Goal: Task Accomplishment & Management: Manage account settings

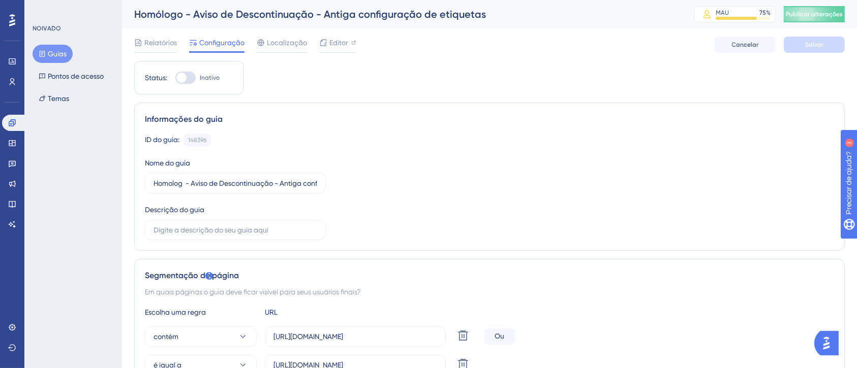
click at [53, 51] on font "Guias" at bounding box center [57, 54] width 19 height 8
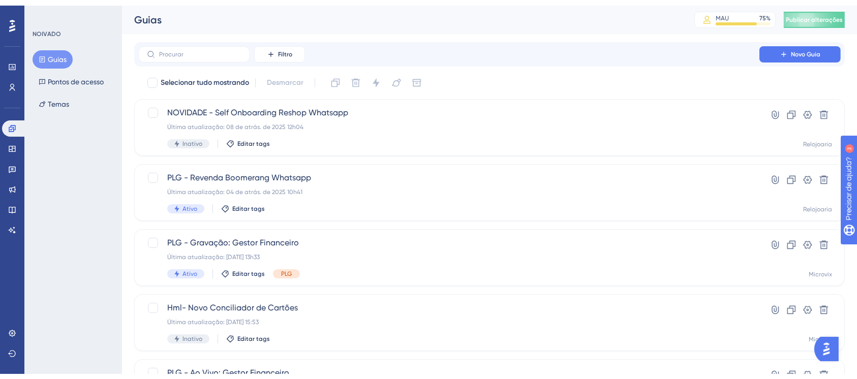
scroll to position [135, 0]
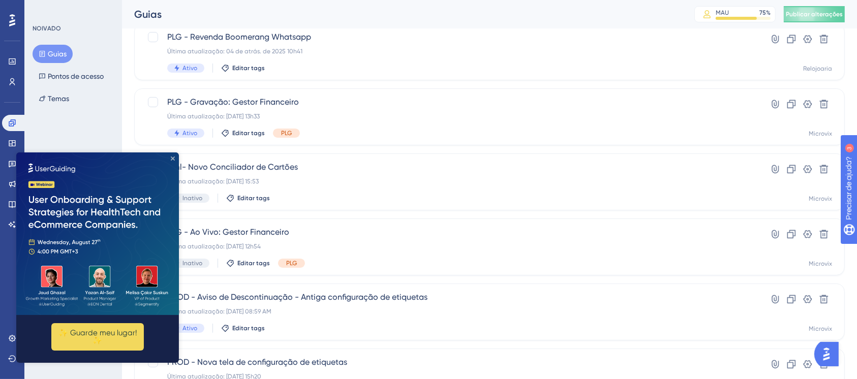
click at [173, 158] on icon "Fechar visualização" at bounding box center [173, 158] width 4 height 4
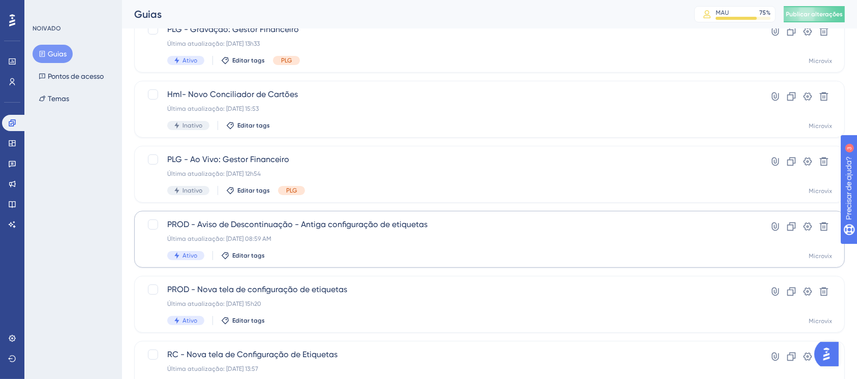
scroll to position [338, 0]
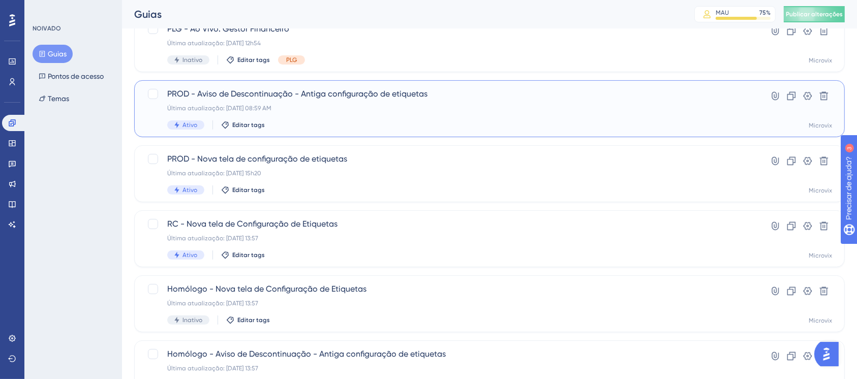
click at [366, 91] on font "PROD - Aviso de Descontinuação - Antiga configuração de etiquetas" at bounding box center [297, 94] width 260 height 10
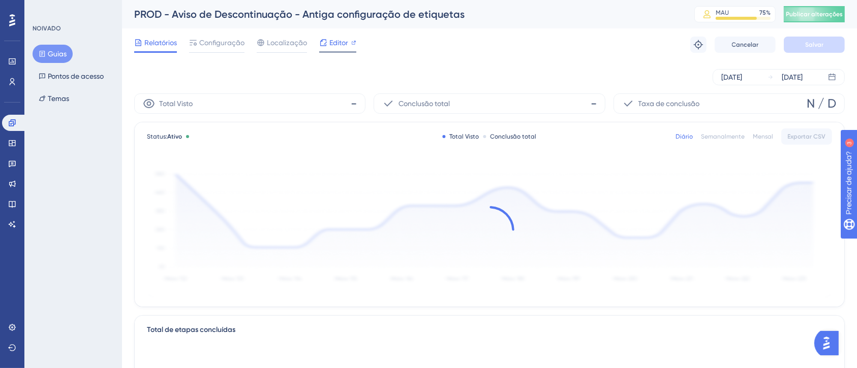
click at [339, 43] on font "Editor" at bounding box center [338, 43] width 19 height 8
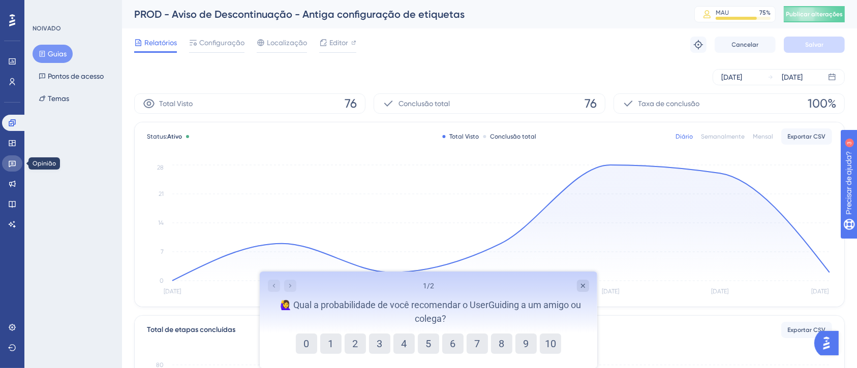
click at [13, 168] on link at bounding box center [12, 163] width 20 height 16
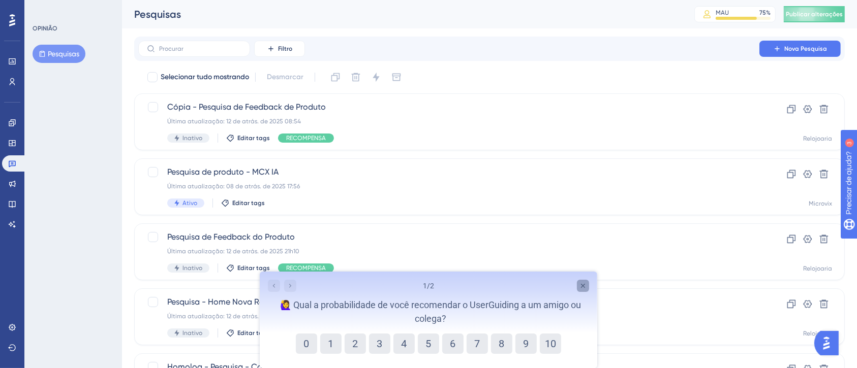
click at [584, 286] on icon "Pesquisa detalhada" at bounding box center [582, 286] width 8 height 8
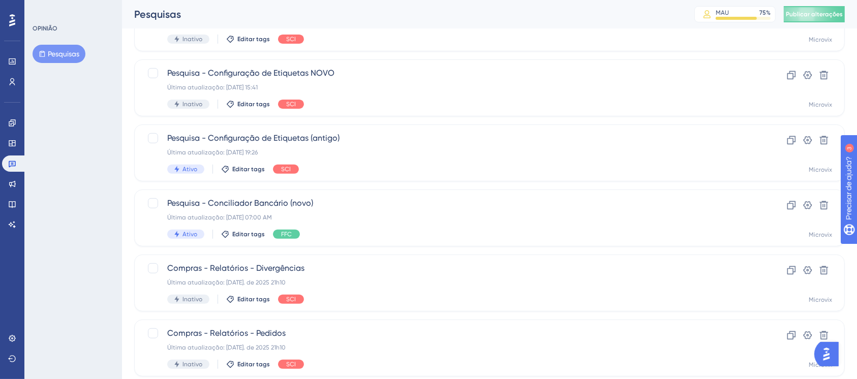
scroll to position [338, 0]
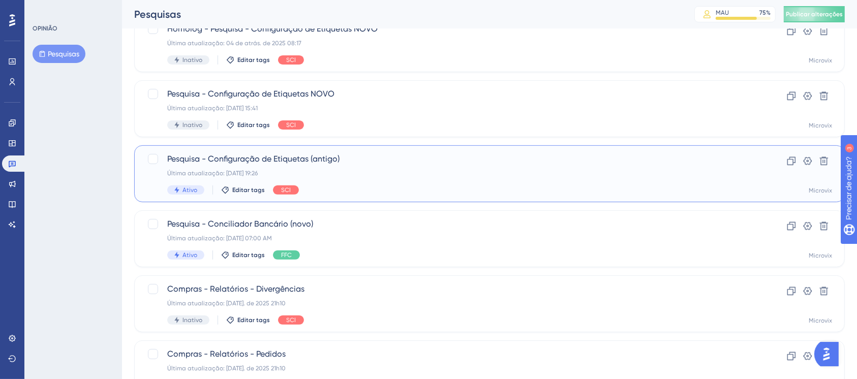
click at [291, 160] on font "Pesquisa - Configuração de Etiquetas (antigo)" at bounding box center [253, 159] width 172 height 10
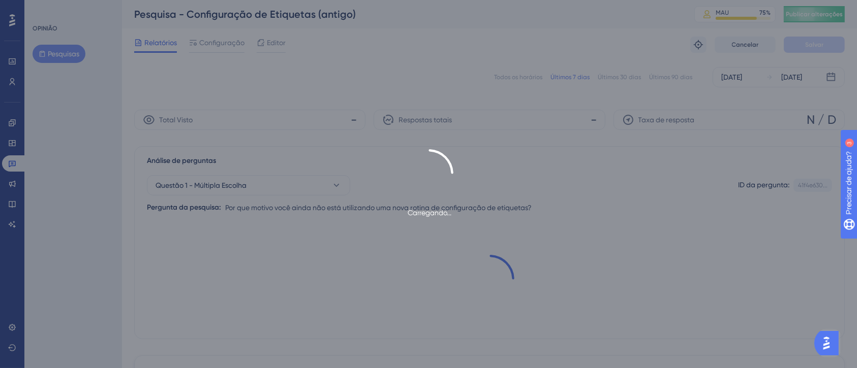
click at [601, 103] on div "Carregando..." at bounding box center [428, 184] width 857 height 368
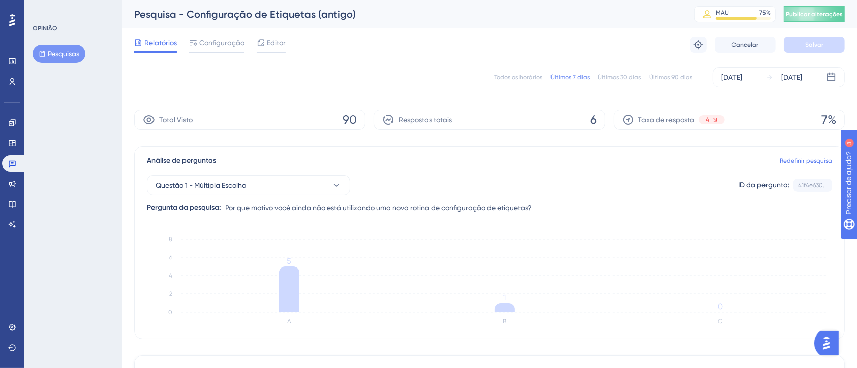
click at [618, 79] on font "Últimos 30 dias" at bounding box center [619, 77] width 43 height 7
click at [12, 165] on icon at bounding box center [12, 164] width 7 height 7
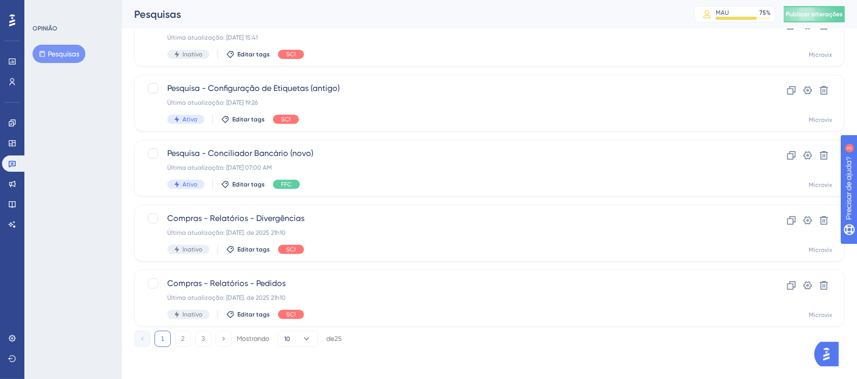
scroll to position [410, 0]
click at [186, 335] on button "2" at bounding box center [183, 338] width 16 height 16
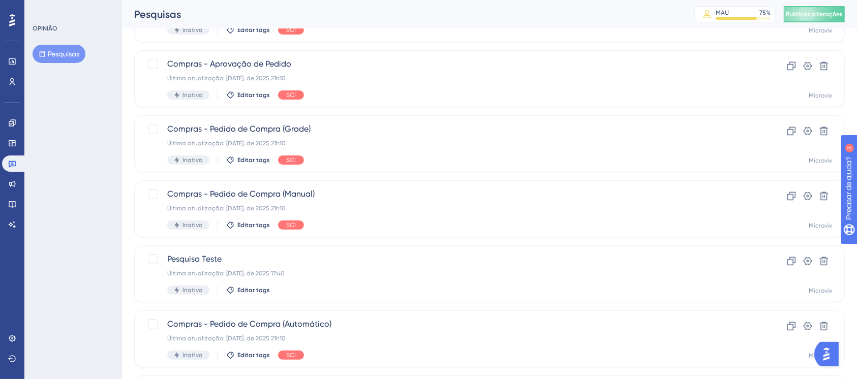
scroll to position [274, 0]
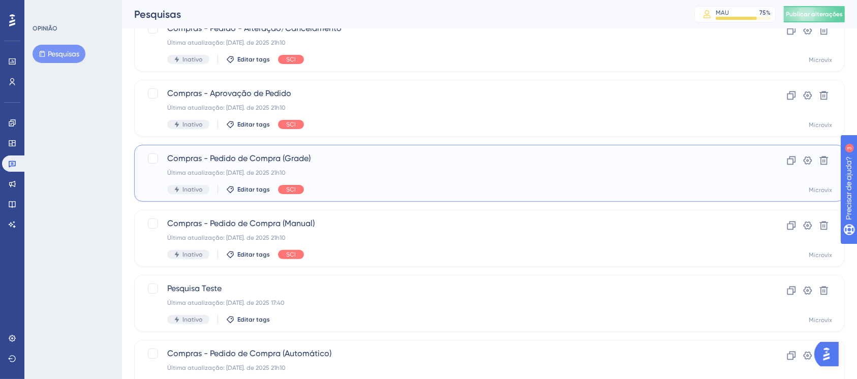
click at [248, 158] on font "Compras - Pedido de Compra (Grade)" at bounding box center [238, 158] width 143 height 10
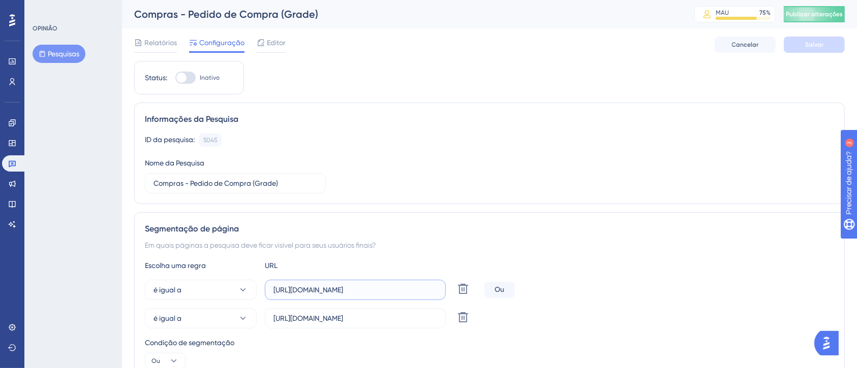
scroll to position [0, 104]
drag, startPoint x: 401, startPoint y: 289, endPoint x: 435, endPoint y: 294, distance: 34.9
click at [435, 294] on input "https://linx-rc.microvix.com.br/gestor_web/compras/pedido_grade_cadastro.asp" at bounding box center [355, 290] width 164 height 11
drag, startPoint x: 391, startPoint y: 319, endPoint x: 434, endPoint y: 324, distance: 43.5
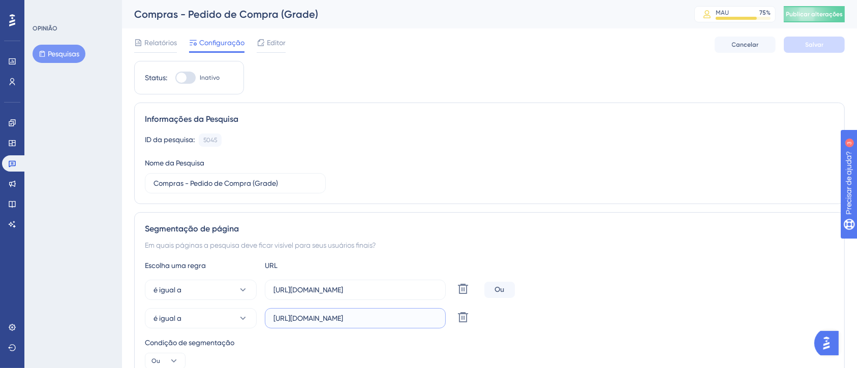
click at [434, 324] on label "https://linx.microvix.com.br/gestor_web/compras/pedido_grade_cadastro.asp" at bounding box center [355, 318] width 181 height 20
click at [414, 230] on div "Segmentação de página" at bounding box center [489, 229] width 689 height 12
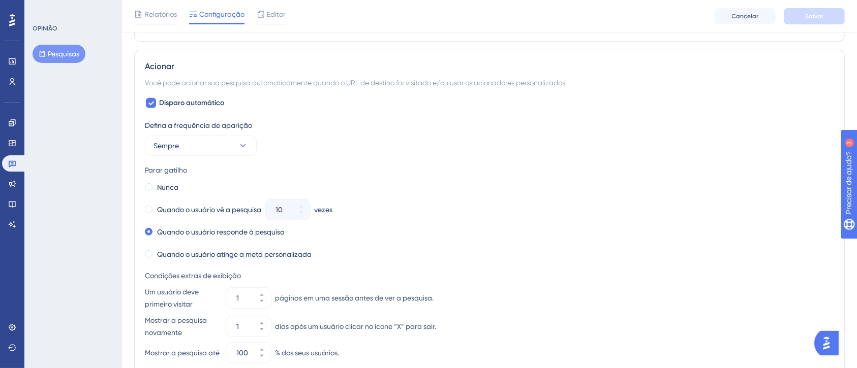
scroll to position [474, 0]
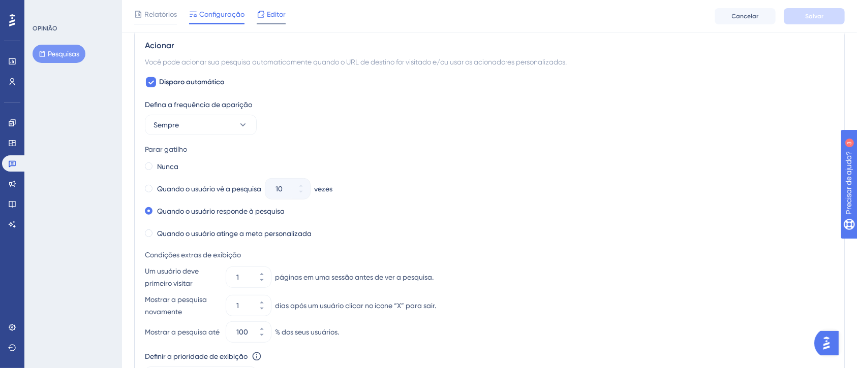
click at [272, 13] on font "Editor" at bounding box center [276, 14] width 19 height 8
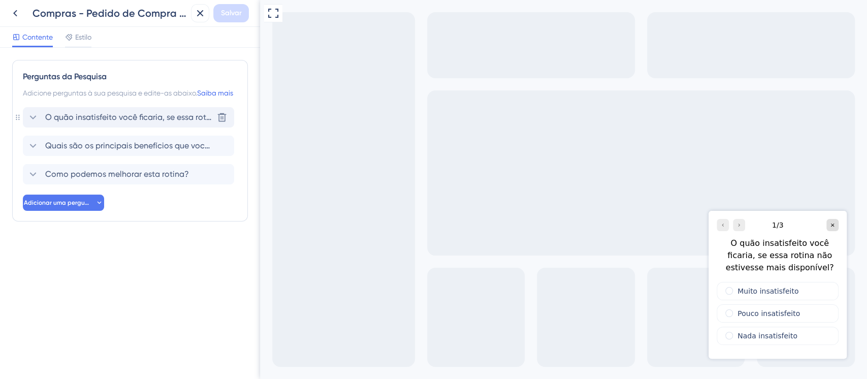
click at [37, 123] on icon at bounding box center [33, 117] width 12 height 12
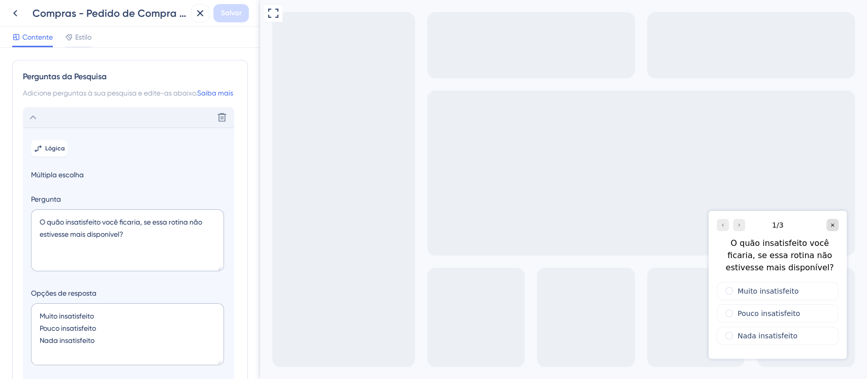
scroll to position [73, 0]
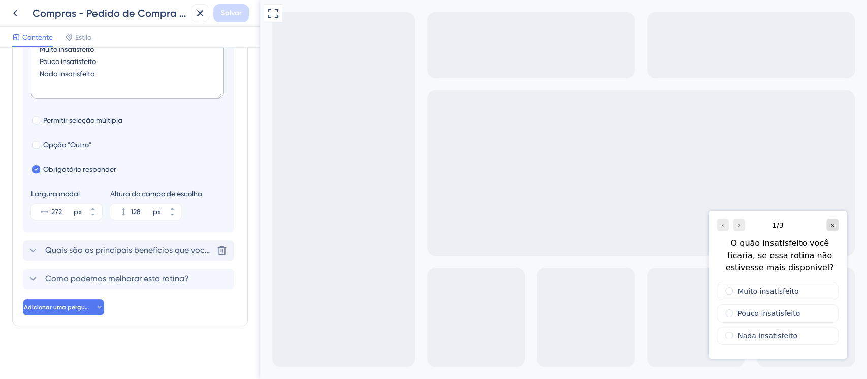
click at [89, 249] on font "Quais são os principais benefícios que você obtém dessa rotina?" at bounding box center [167, 250] width 244 height 10
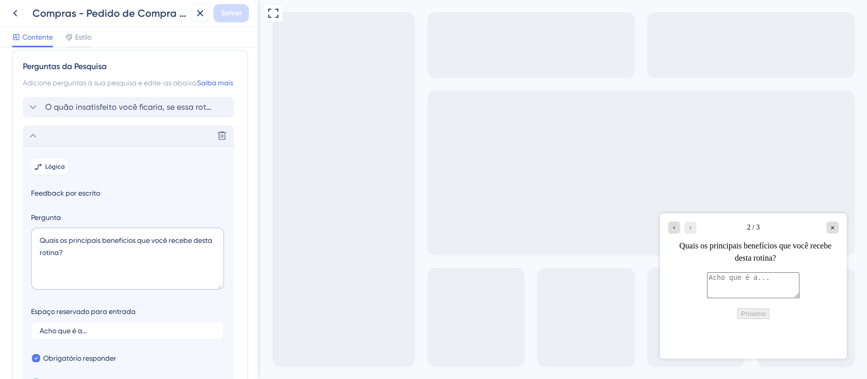
scroll to position [0, 0]
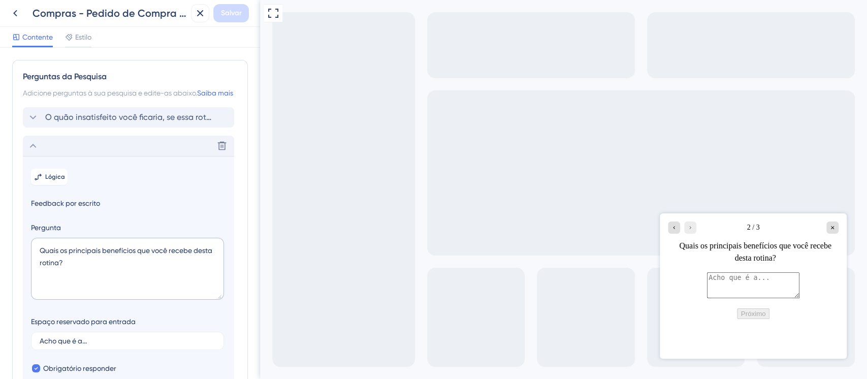
click at [39, 156] on div "Excluir" at bounding box center [128, 146] width 211 height 20
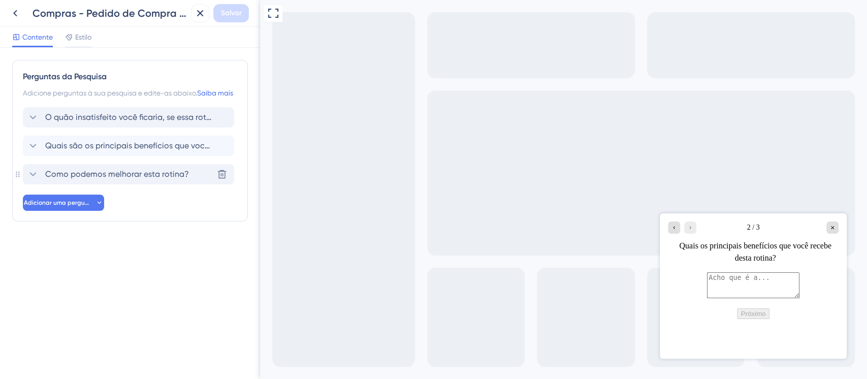
click at [34, 180] on icon at bounding box center [33, 174] width 12 height 12
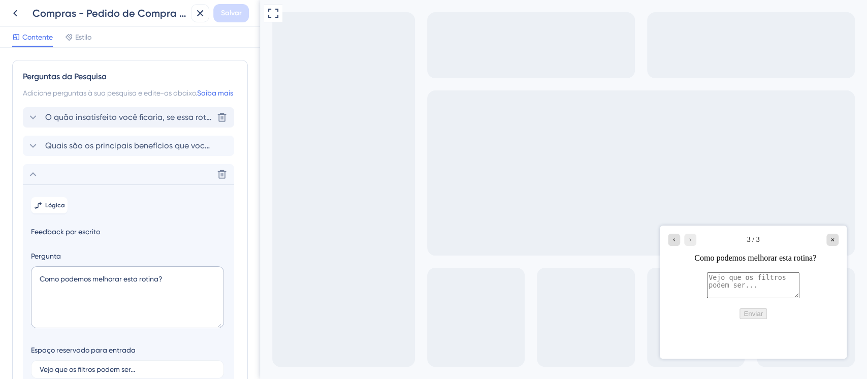
click at [33, 123] on icon at bounding box center [33, 117] width 12 height 12
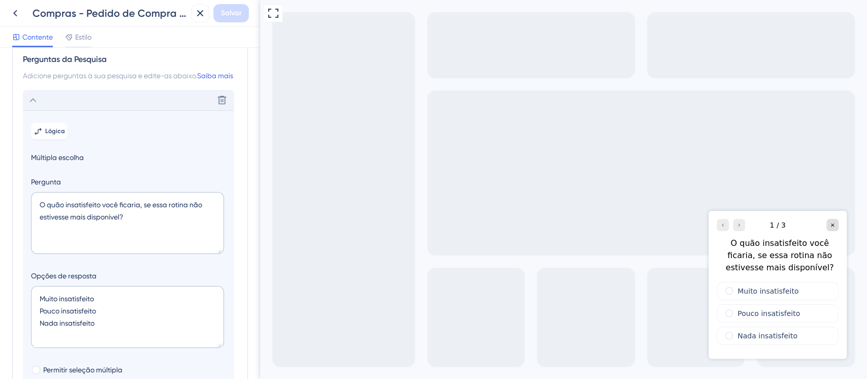
scroll to position [5, 0]
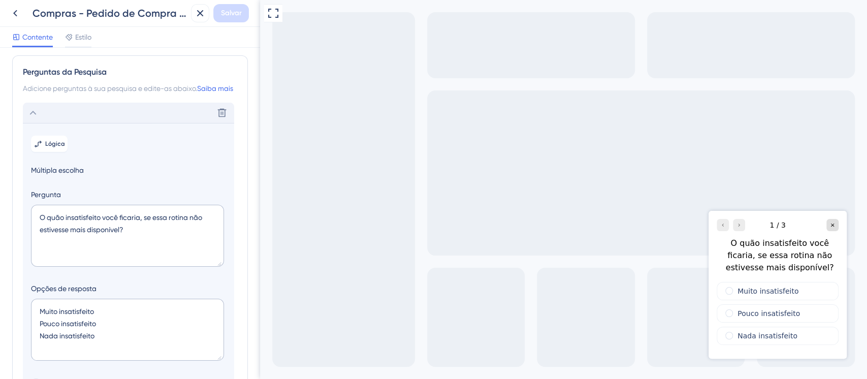
click at [36, 119] on icon at bounding box center [33, 113] width 12 height 12
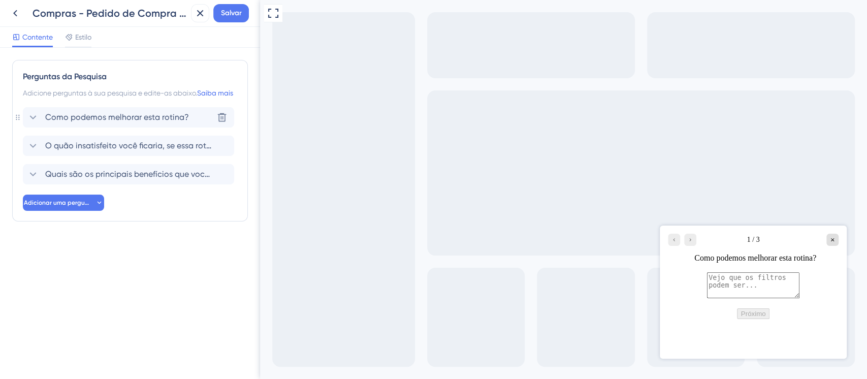
click at [33, 123] on icon at bounding box center [33, 117] width 12 height 12
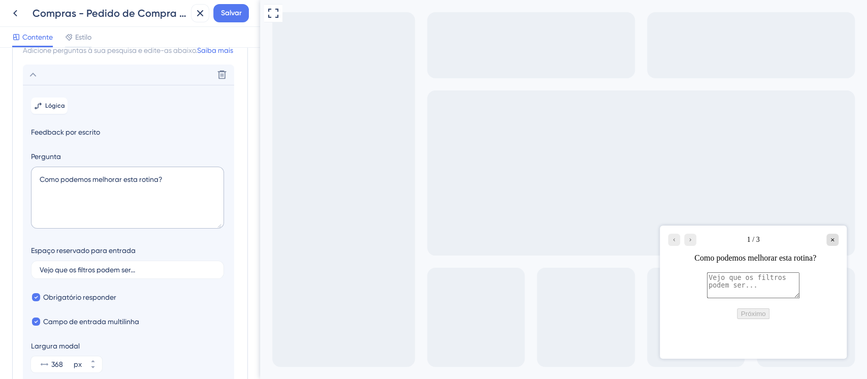
scroll to position [73, 0]
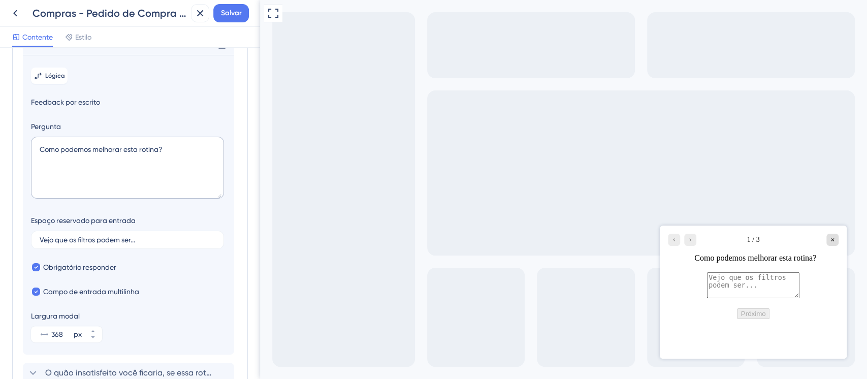
click at [30, 47] on icon at bounding box center [33, 45] width 7 height 4
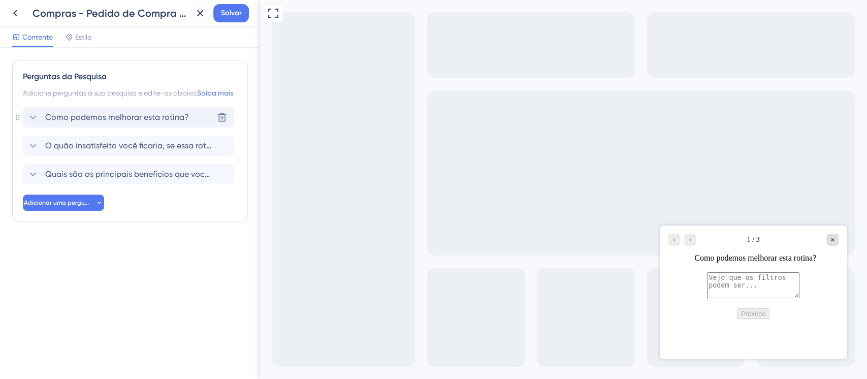
click at [60, 122] on font "Como podemos melhorar esta rotina?" at bounding box center [117, 117] width 144 height 10
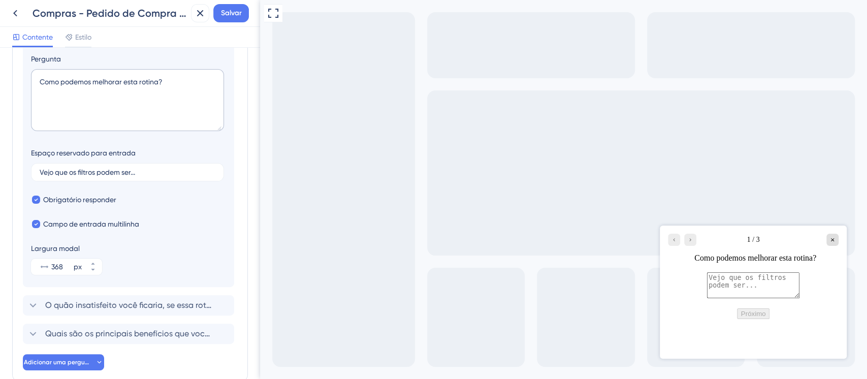
scroll to position [208, 0]
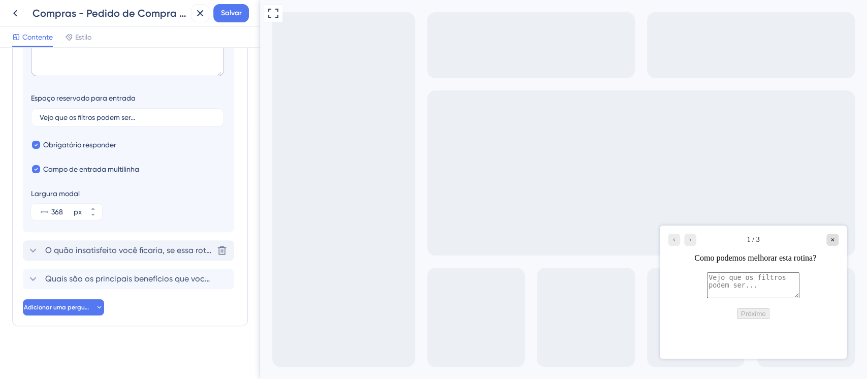
click at [66, 253] on font "O quão insatisfeito você ficaria, se essa rotina não estivesse mais disponível?" at bounding box center [190, 250] width 290 height 10
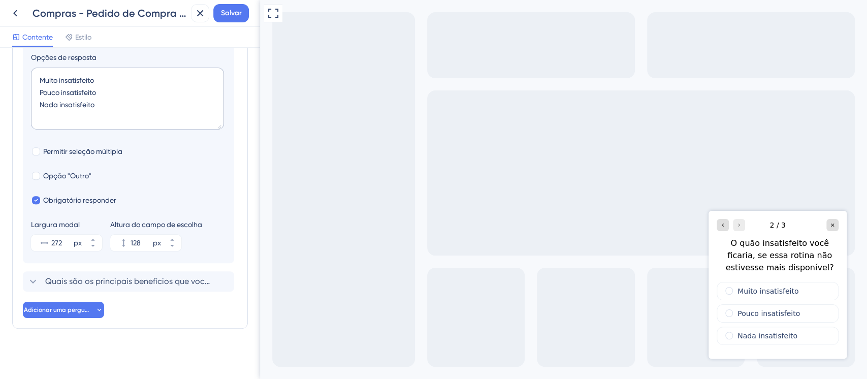
scroll to position [279, 0]
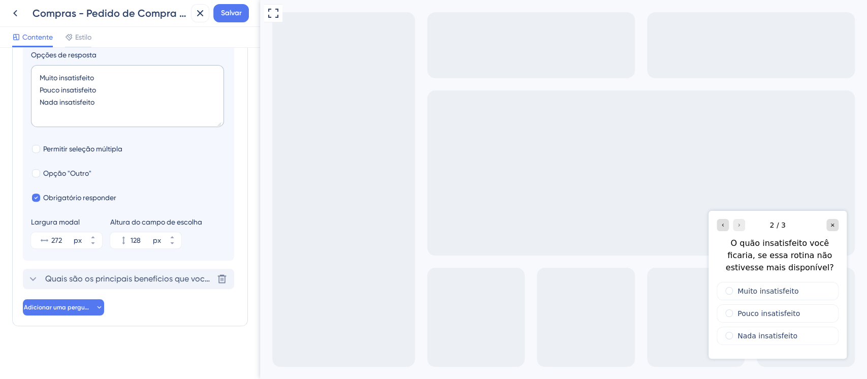
click at [64, 278] on font "Quais são os principais benefícios que você obtém dessa rotina?" at bounding box center [167, 279] width 244 height 10
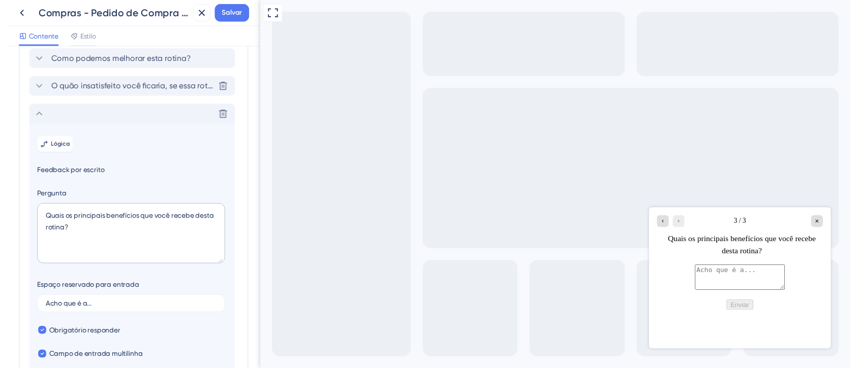
scroll to position [0, 0]
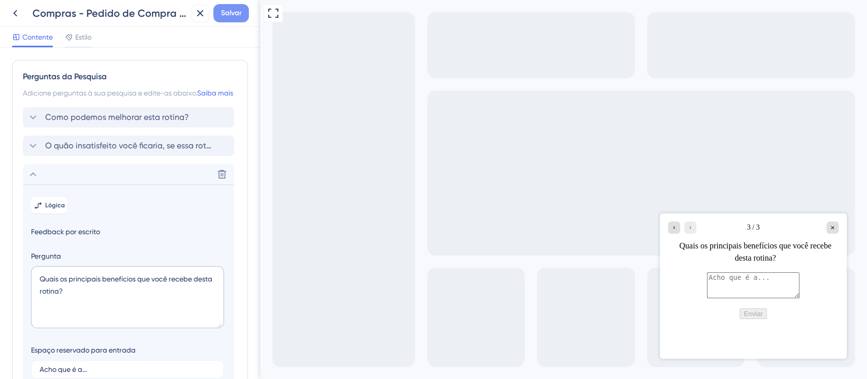
click at [224, 18] on span "Salvar" at bounding box center [231, 13] width 21 height 12
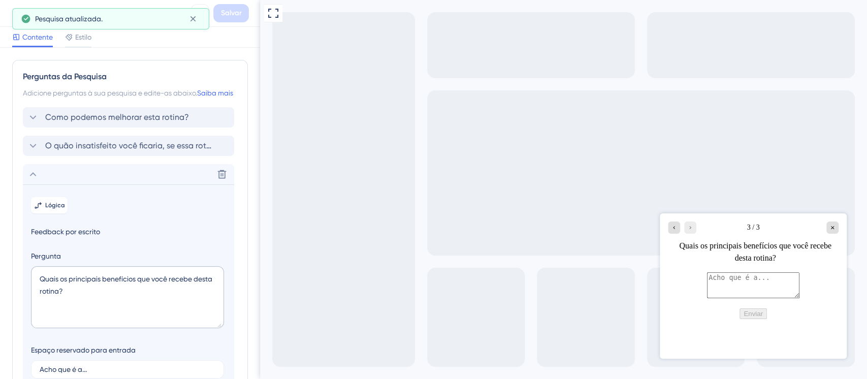
click at [13, 16] on div "Pesquisa atualizada." at bounding box center [110, 18] width 197 height 21
drag, startPoint x: 17, startPoint y: 7, endPoint x: 36, endPoint y: 9, distance: 18.9
click at [19, 7] on icon at bounding box center [15, 13] width 12 height 12
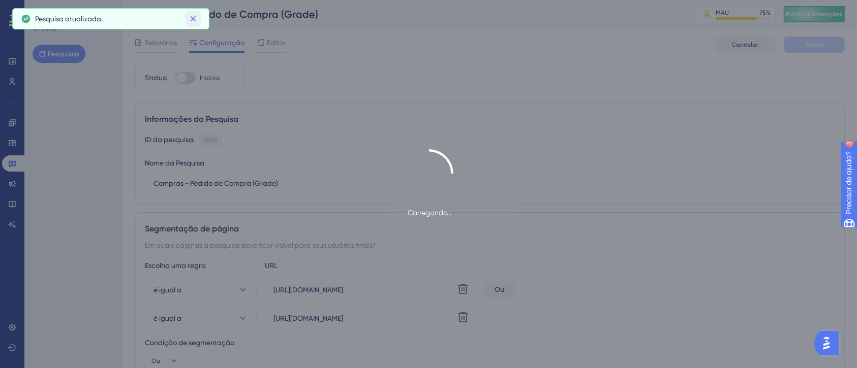
click at [193, 20] on icon at bounding box center [193, 19] width 10 height 10
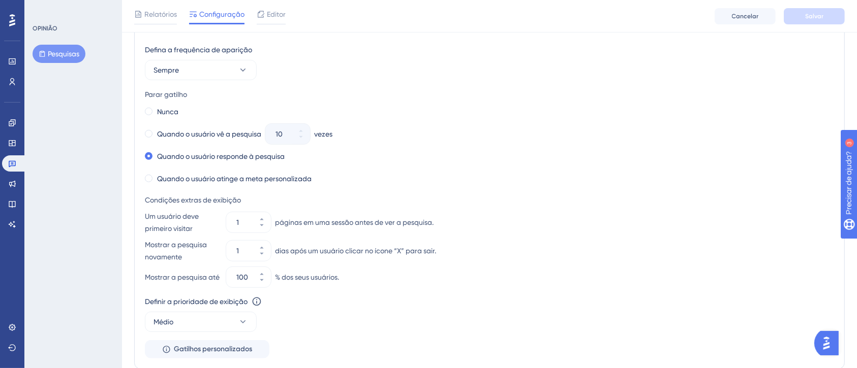
scroll to position [542, 0]
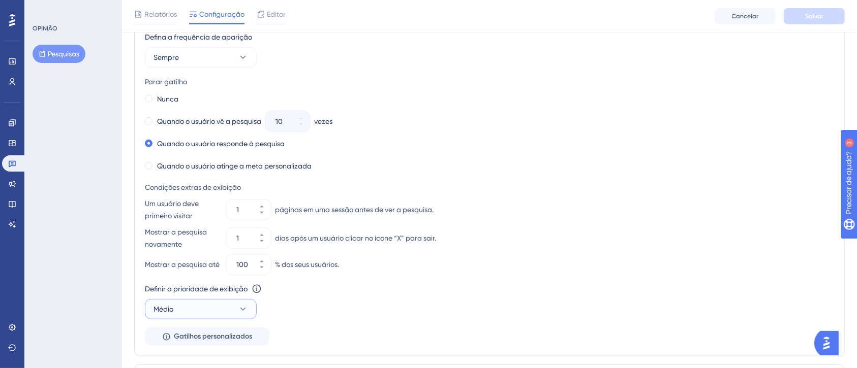
click at [216, 312] on button "Médio" at bounding box center [201, 309] width 112 height 20
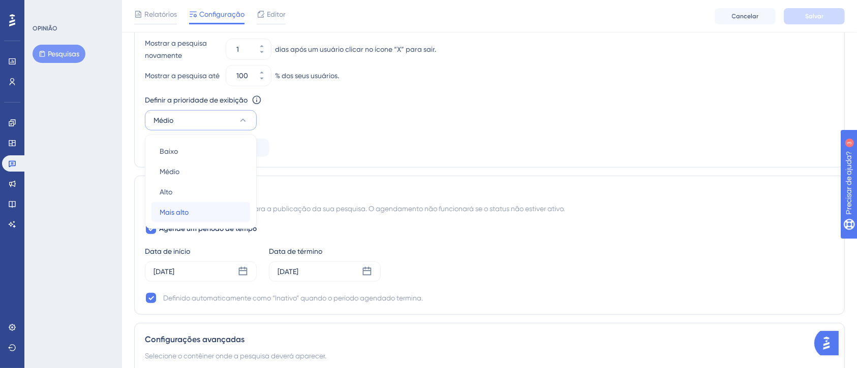
click at [187, 214] on font "Mais alto" at bounding box center [174, 212] width 29 height 8
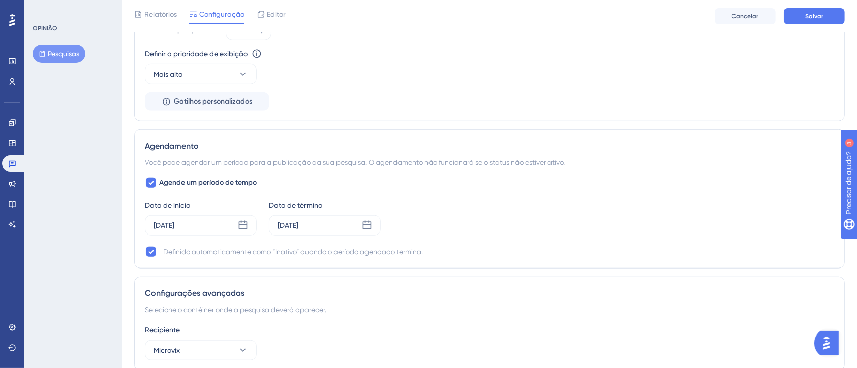
scroll to position [798, 0]
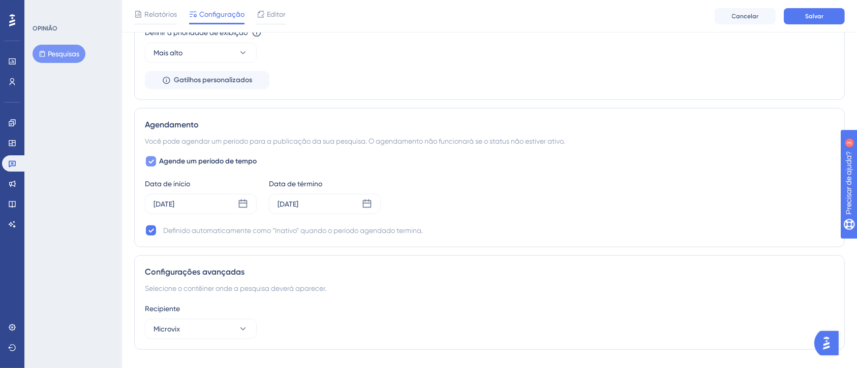
click at [165, 163] on font "Agende um período de tempo" at bounding box center [208, 161] width 98 height 9
checkbox input "false"
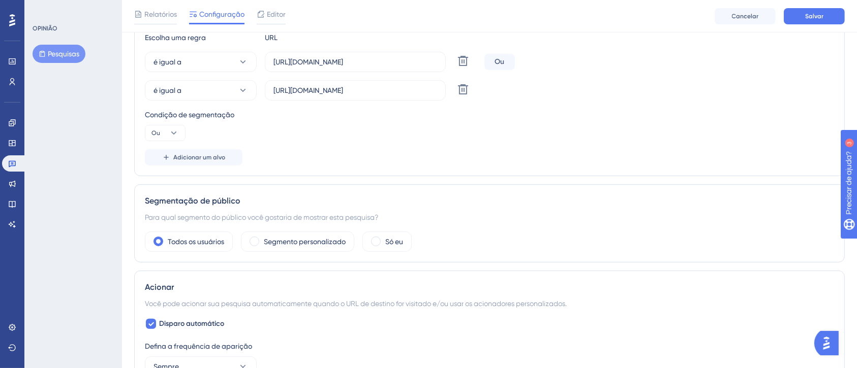
scroll to position [97, 0]
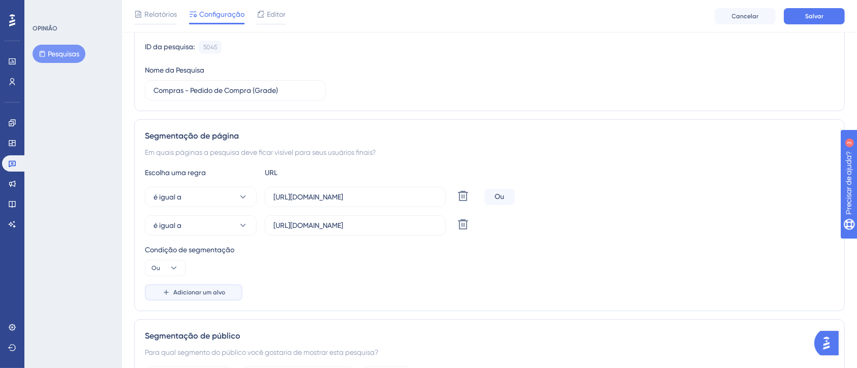
click at [227, 293] on button "Adicionar um alvo" at bounding box center [194, 293] width 98 height 16
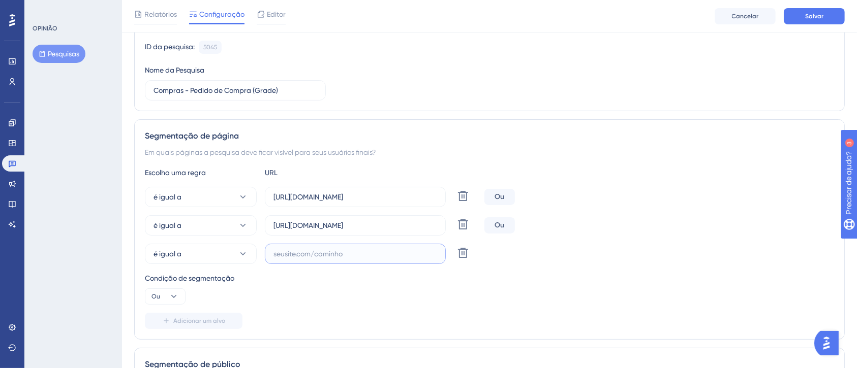
click at [309, 249] on input "text" at bounding box center [355, 253] width 164 height 11
paste input "https://linx-rc.microvix.com.br/gestor_web/compras/pedido_grade_cadastro.asp"
click at [295, 285] on div "Condição de segmentação Ou" at bounding box center [489, 288] width 689 height 33
click at [316, 256] on input "https://linx-rc.microvix.com.br/gestor_web/compras/pedido_grade_cadastro.asp" at bounding box center [355, 253] width 164 height 11
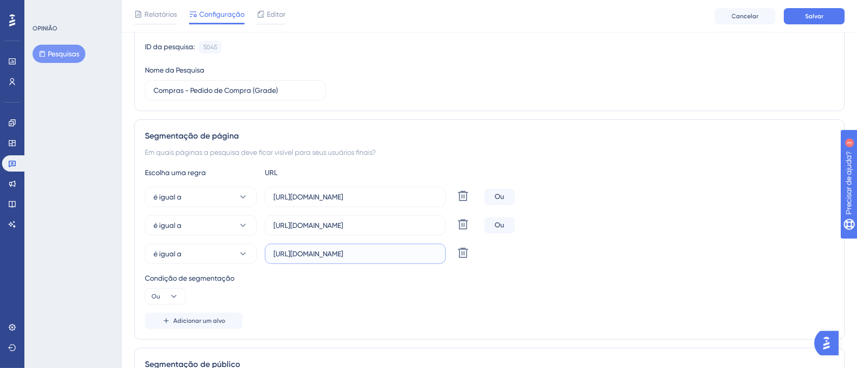
click at [316, 256] on input "https://linx-rc.microvix.com.br/gestor_web/compras/pedido_grade_cadastro.asp" at bounding box center [355, 253] width 164 height 11
click at [317, 256] on input "https://linx-rc.microvix.com.br/gestor_web/compras/pedido_grade_cadastro.asp" at bounding box center [355, 253] width 164 height 11
click at [317, 226] on input "https://linx.microvix.com.br/gestor_web/compras/pedido_grade_cadastro.asp" at bounding box center [355, 225] width 164 height 11
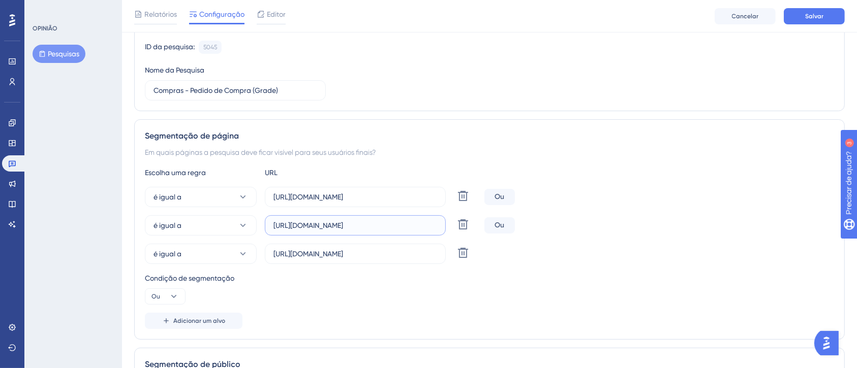
click at [317, 226] on input "https://linx.microvix.com.br/gestor_web/compras/pedido_grade_cadastro.asp" at bounding box center [355, 225] width 164 height 11
click at [314, 255] on input "https://linx-rc.microvix.com.br/gestor_web/compras/pedido_grade_cadastro.asp" at bounding box center [355, 253] width 164 height 11
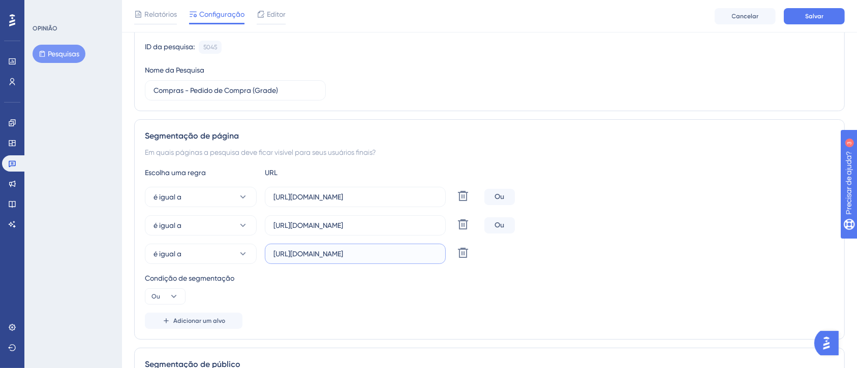
paste input "text"
click at [328, 291] on div "Condição de segmentação Ou" at bounding box center [489, 288] width 689 height 33
click at [309, 254] on input "https://linx.microvix.com.br/gestor_web/compras/pedido_grade_cadastro.asp" at bounding box center [355, 253] width 164 height 11
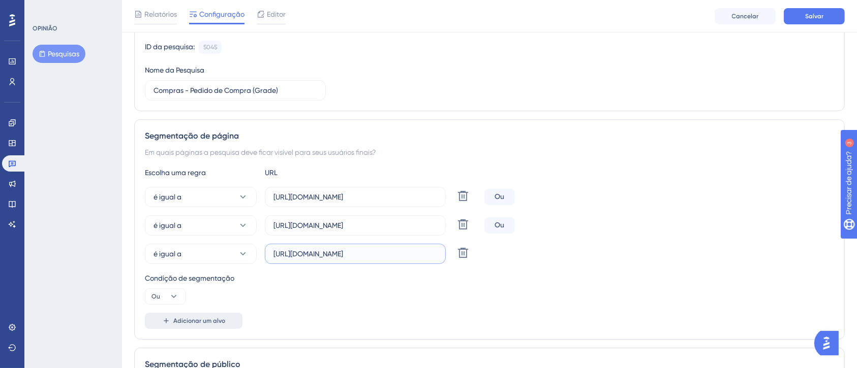
type input "https://linx02.microvix.com.br/gestor_web/compras/pedido_grade_cadastro.asp"
click at [191, 314] on button "Adicionar um alvo" at bounding box center [194, 321] width 98 height 16
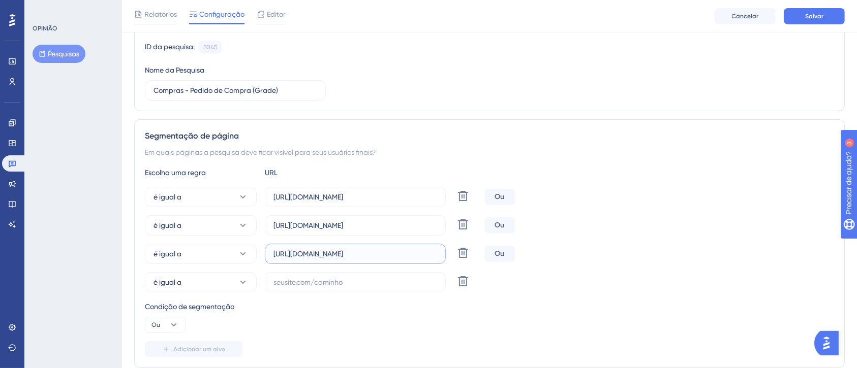
click at [311, 259] on input "https://linx02.microvix.com.br/gestor_web/compras/pedido_grade_cadastro.asp" at bounding box center [355, 253] width 164 height 11
click at [309, 281] on input "text" at bounding box center [355, 282] width 164 height 11
paste input "https://linx02.microvix.com.br/gestor_web/compras/pedido_grade_cadastro.asp"
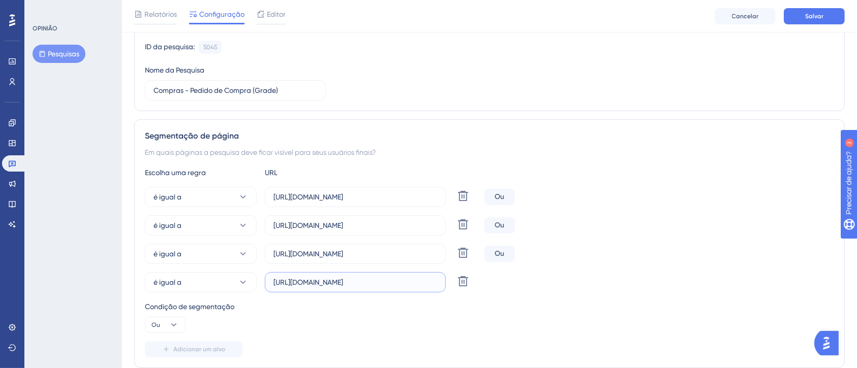
scroll to position [0, 103]
click at [303, 299] on div "Escolha uma regra URL é igual a https://linx-rc.microvix.com.br/gestor_web/comp…" at bounding box center [489, 262] width 689 height 191
click at [319, 280] on input "https://linx02.microvix.com.br/gestor_web/compras/pedido_grade_cadastro.asp" at bounding box center [355, 282] width 164 height 11
type input "https://linx03.microvix.com.br/gestor_web/compras/pedido_grade_cadastro.asp"
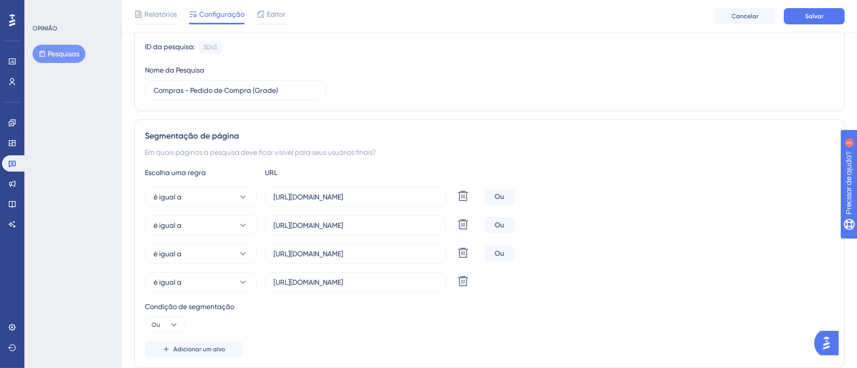
click at [355, 306] on div "Condição de segmentação" at bounding box center [489, 307] width 689 height 12
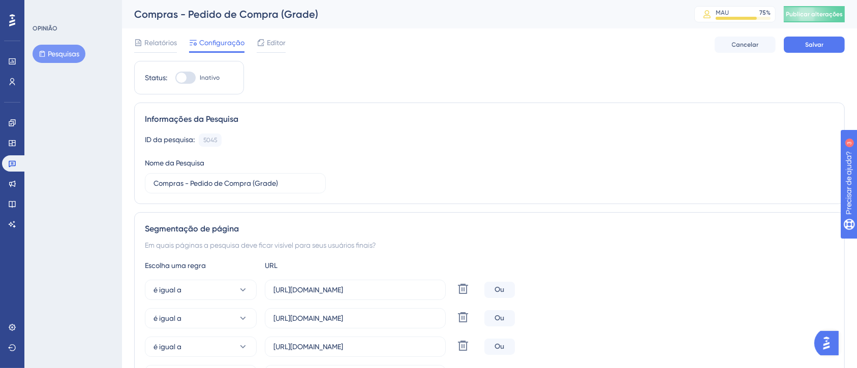
click at [190, 80] on div at bounding box center [185, 78] width 20 height 12
click at [175, 78] on input "Inativo" at bounding box center [175, 78] width 1 height 1
checkbox input "true"
click at [794, 53] on div "Relatórios Configuração Editor Cancelar Salvar" at bounding box center [489, 44] width 710 height 33
click at [799, 50] on button "Salvar" at bounding box center [814, 45] width 61 height 16
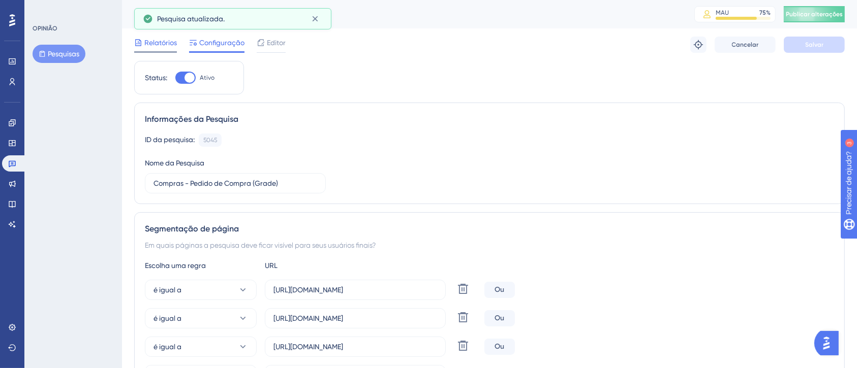
click at [148, 47] on span "Relatórios" at bounding box center [160, 43] width 33 height 12
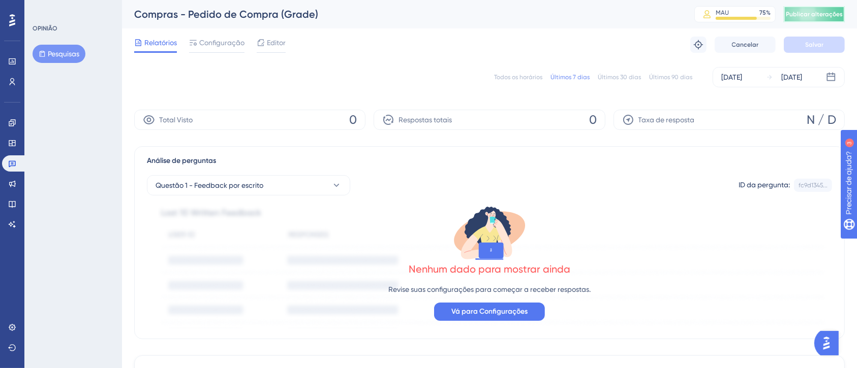
click at [830, 13] on font "Publicar alterações" at bounding box center [814, 14] width 57 height 7
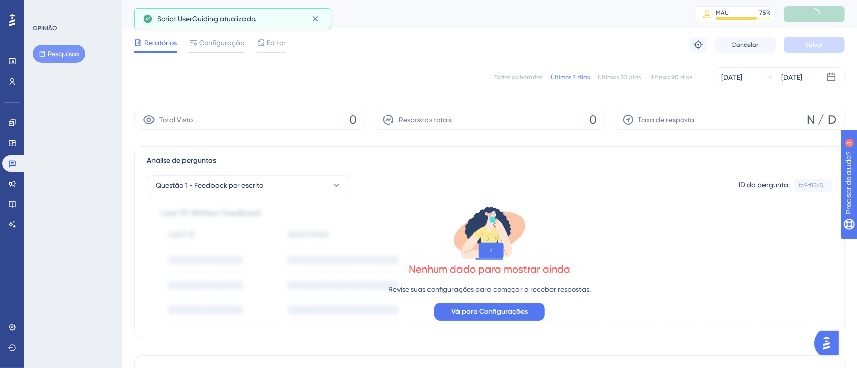
click at [663, 78] on font "Últimos 90 dias" at bounding box center [670, 77] width 43 height 7
click at [517, 79] on font "Todos os horários" at bounding box center [518, 77] width 48 height 7
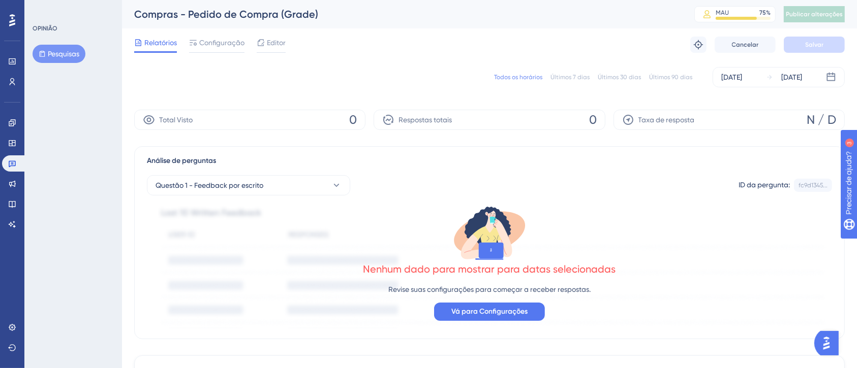
click at [683, 81] on div "Todos os horários Últimos 7 dias Últimos 30 dias Últimos 90 dias 18 de março de…" at bounding box center [489, 77] width 710 height 20
click at [674, 78] on font "Últimos 90 dias" at bounding box center [670, 77] width 43 height 7
click at [742, 75] on div "17 de maio de 2025" at bounding box center [731, 77] width 21 height 12
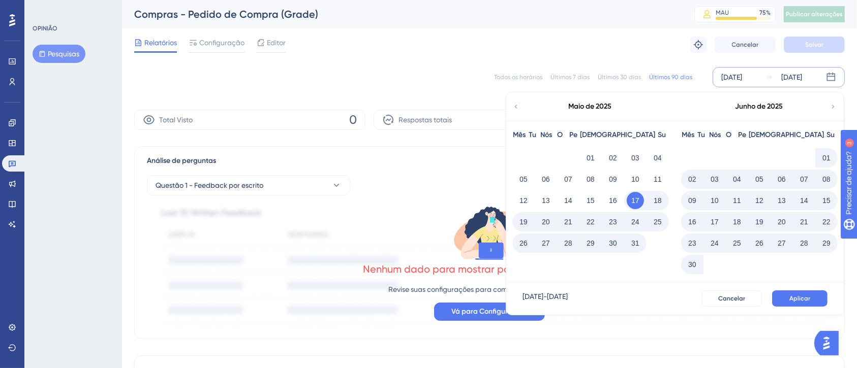
click at [516, 106] on icon at bounding box center [515, 106] width 7 height 9
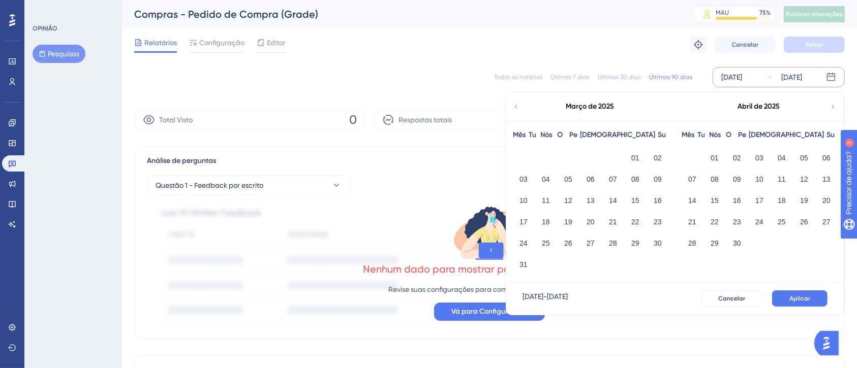
click at [516, 106] on icon at bounding box center [515, 106] width 7 height 9
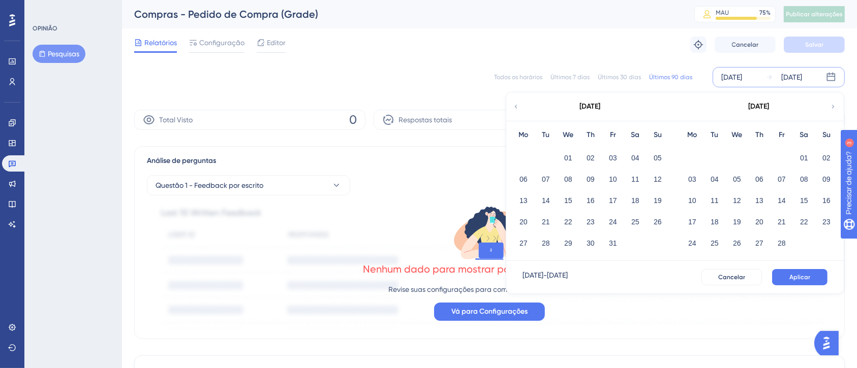
click at [516, 106] on icon at bounding box center [515, 106] width 7 height 9
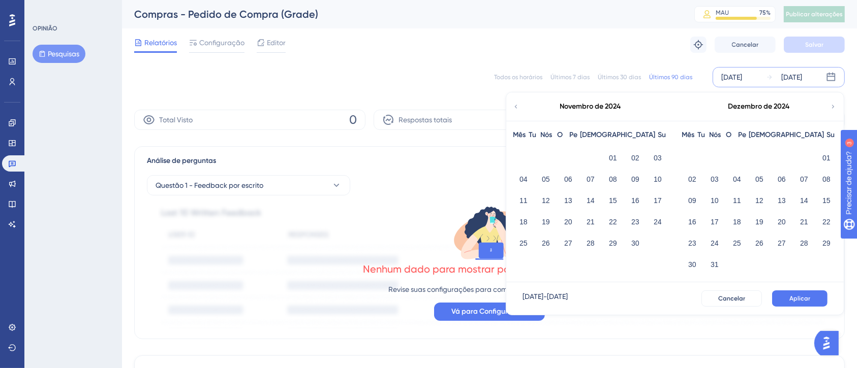
click at [672, 109] on div "Novembro de 2024" at bounding box center [590, 106] width 168 height 28
click at [609, 157] on font "01" at bounding box center [613, 158] width 8 height 8
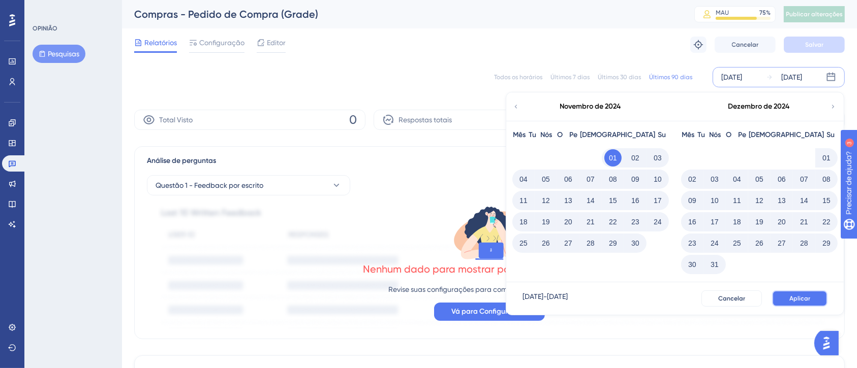
click at [801, 300] on font "Aplicar" at bounding box center [799, 298] width 21 height 7
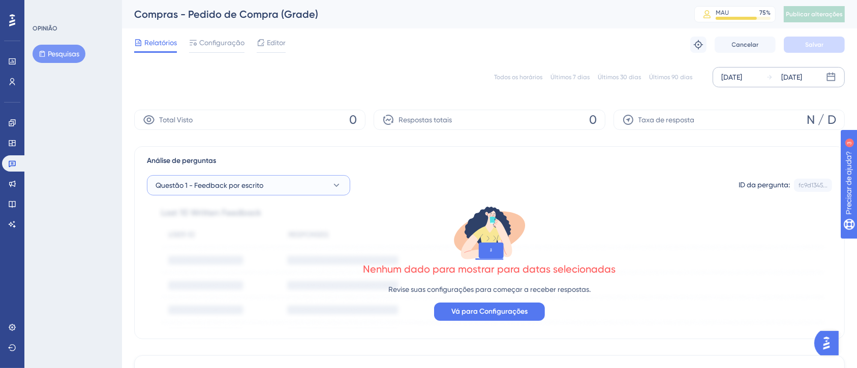
click at [217, 183] on font "Questão 1 - Feedback por escrito" at bounding box center [209, 185] width 108 height 8
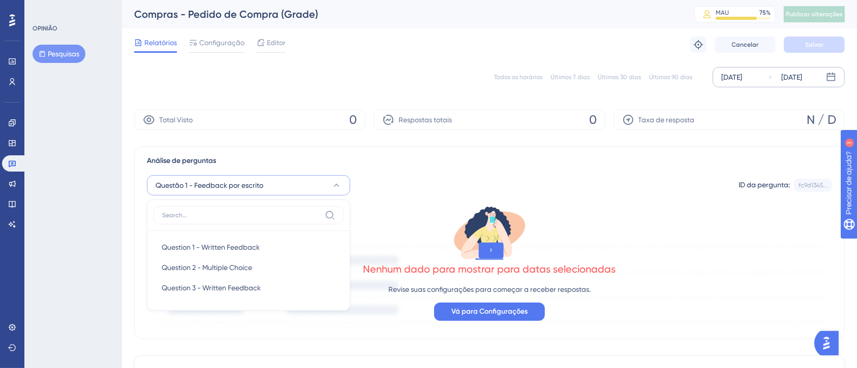
scroll to position [71, 0]
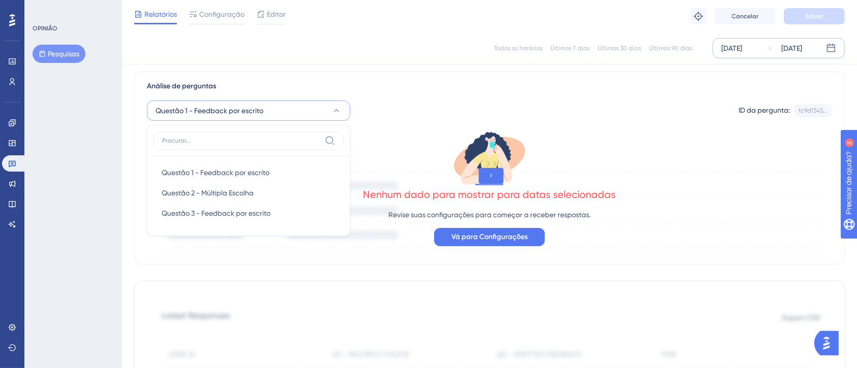
click at [399, 102] on div "Questão 1 - Feedback por escrito Questão 1 - Feedback por escrito Questão 1 - F…" at bounding box center [489, 111] width 685 height 20
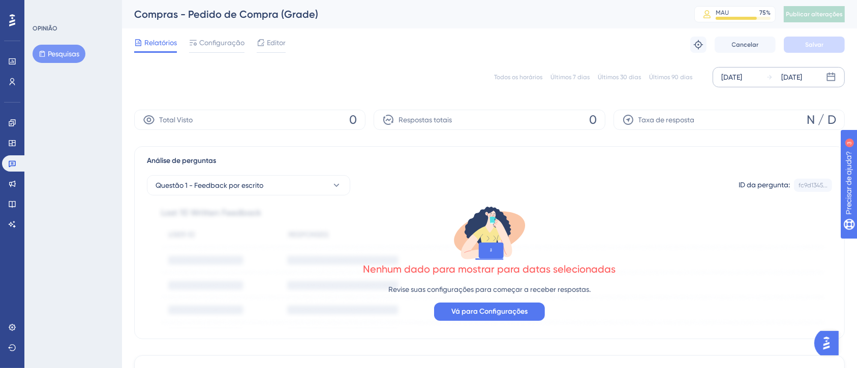
scroll to position [0, 0]
click at [224, 47] on span "Configuração" at bounding box center [221, 43] width 45 height 12
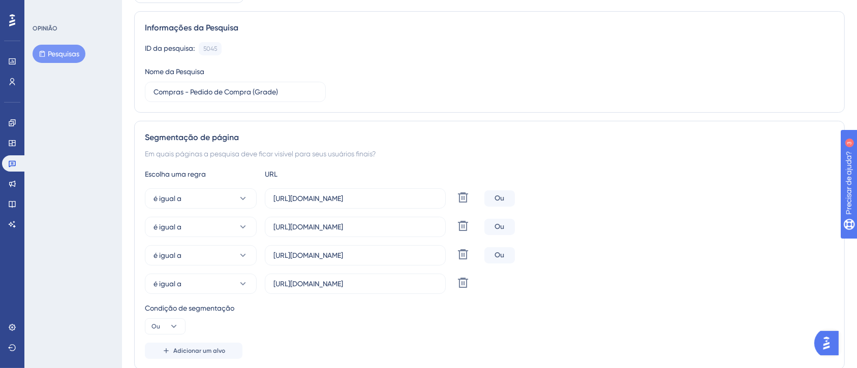
scroll to position [18, 0]
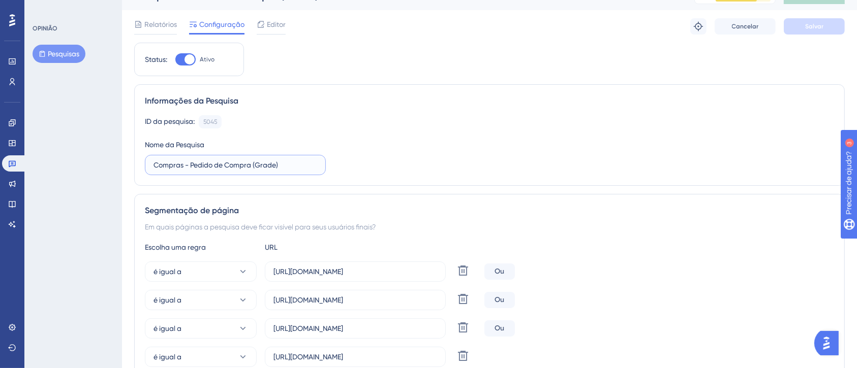
click at [302, 163] on input "Compras - Pedido de Compra (Grade)" at bounding box center [235, 165] width 164 height 11
type input "Compras - Pedido de Compra (Grade)."
click at [813, 26] on font "Salvar" at bounding box center [814, 26] width 18 height 7
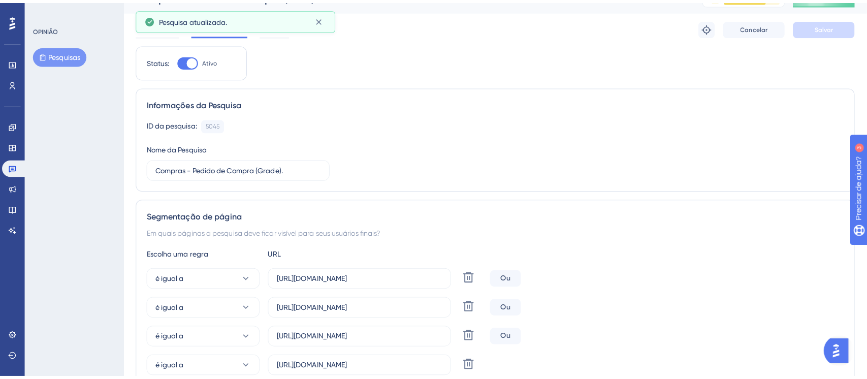
scroll to position [0, 0]
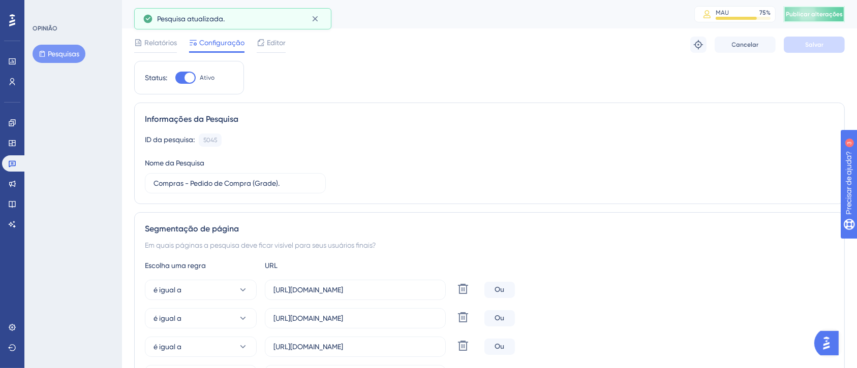
click at [825, 18] on button "Publicar alterações" at bounding box center [814, 14] width 61 height 16
click at [269, 44] on font "Editor" at bounding box center [276, 43] width 19 height 8
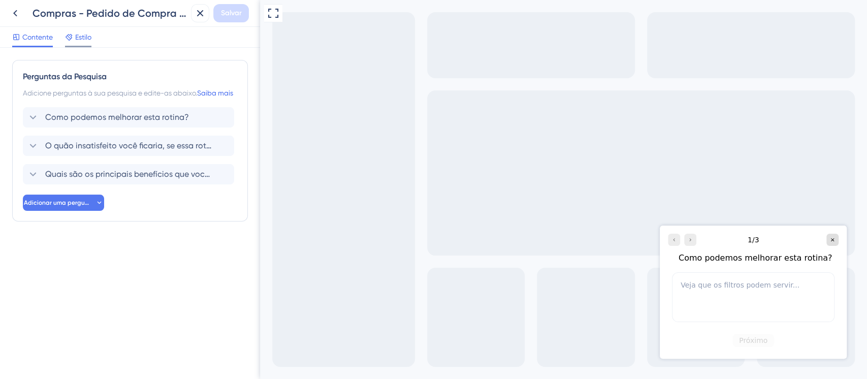
click at [65, 39] on icon at bounding box center [69, 37] width 8 height 8
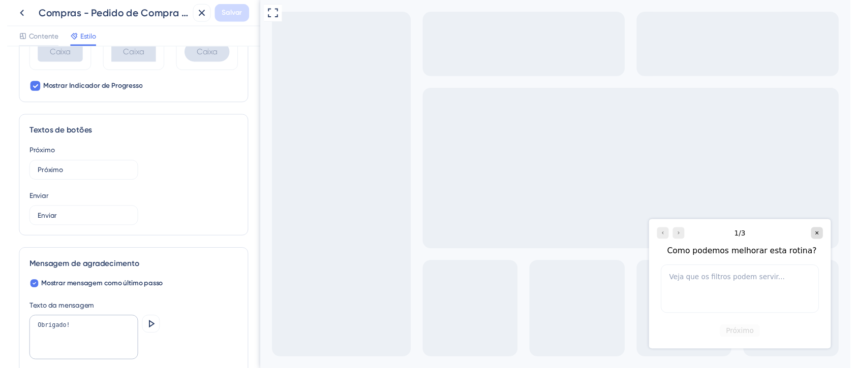
scroll to position [638, 0]
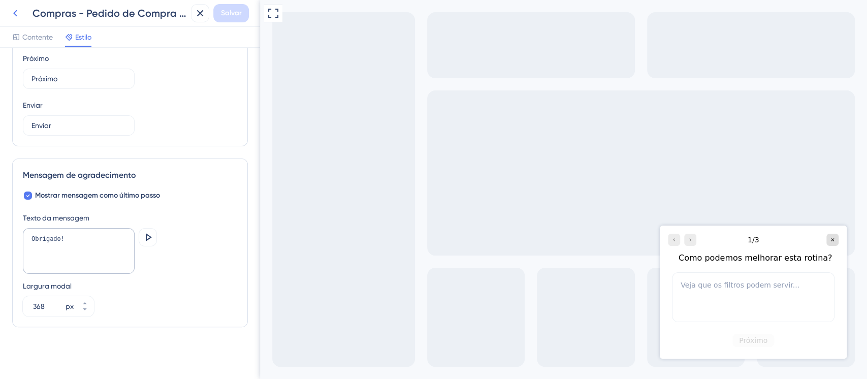
click at [15, 11] on icon at bounding box center [15, 13] width 4 height 7
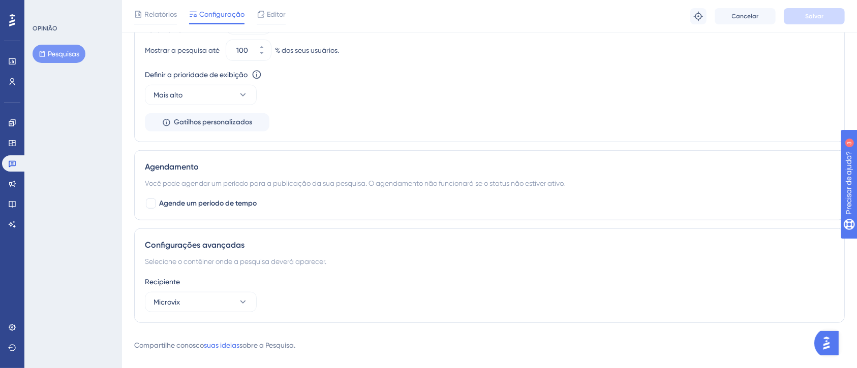
scroll to position [831, 0]
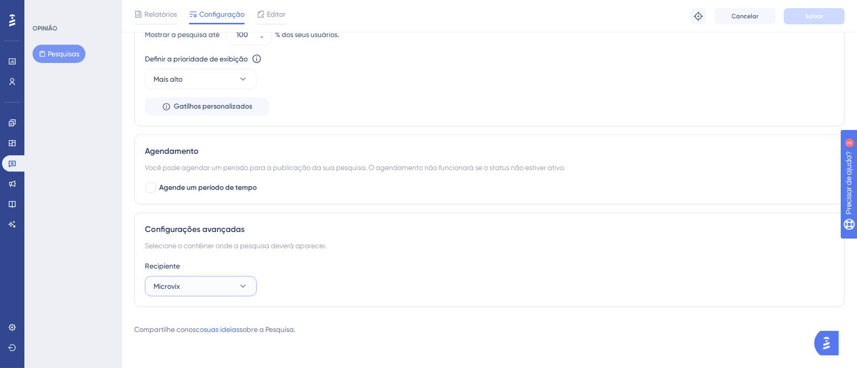
click at [172, 282] on span "Microvix" at bounding box center [166, 286] width 26 height 12
click at [441, 180] on div "Agendamento Você pode agendar um período para a publicação da sua pesquisa. O a…" at bounding box center [489, 170] width 710 height 70
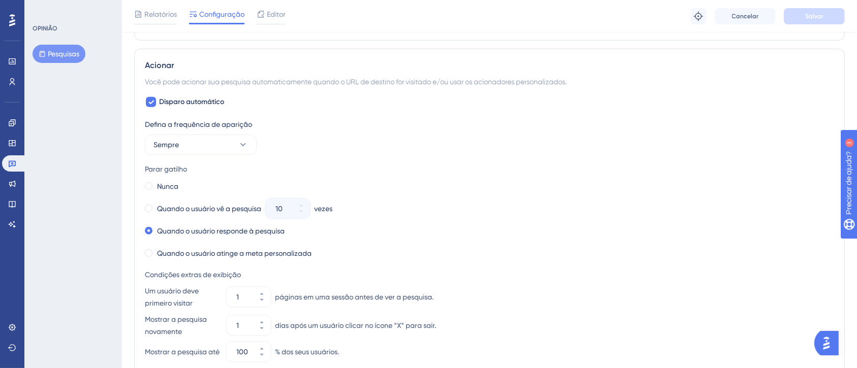
scroll to position [560, 0]
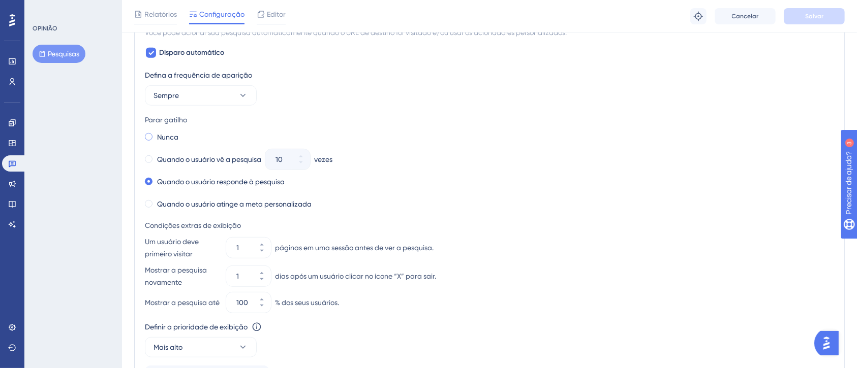
click at [172, 134] on font "Nunca" at bounding box center [167, 137] width 21 height 8
click at [811, 13] on font "Salvar" at bounding box center [814, 16] width 18 height 7
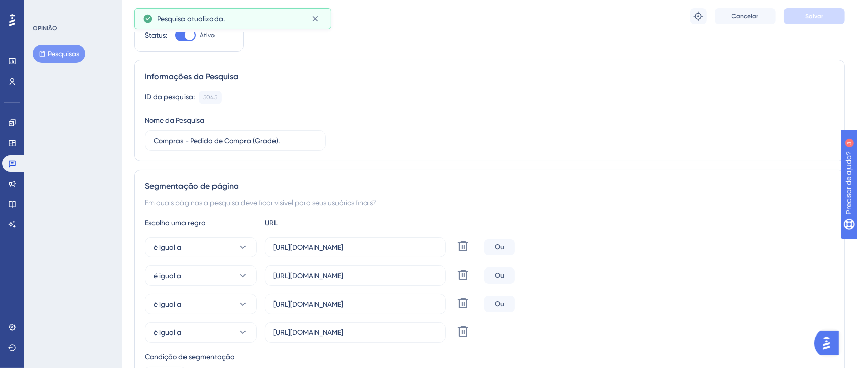
scroll to position [0, 0]
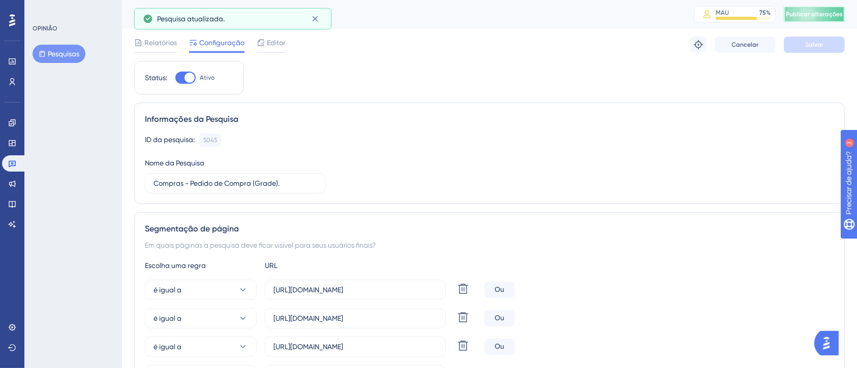
click at [816, 13] on font "Publicar alterações" at bounding box center [814, 14] width 57 height 7
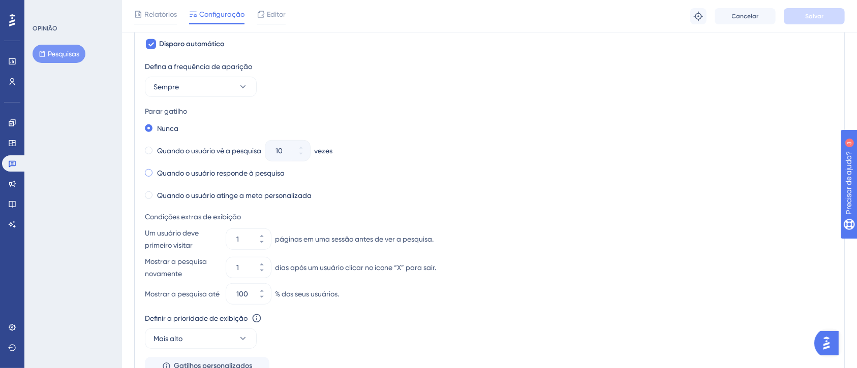
scroll to position [542, 0]
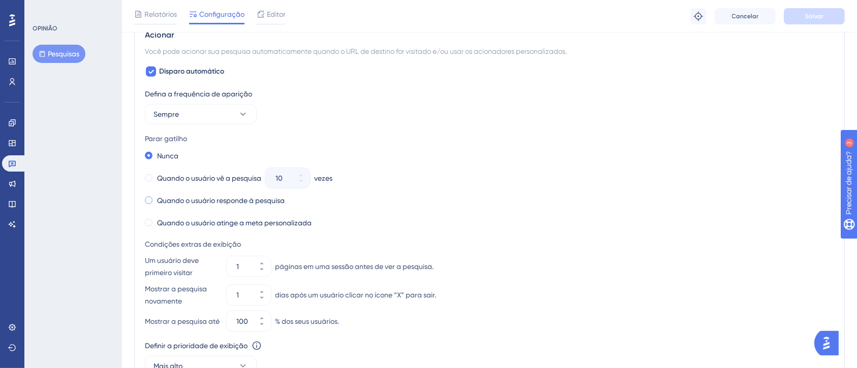
click at [166, 202] on font "Quando o usuário responde à pesquisa" at bounding box center [221, 201] width 128 height 8
click at [823, 14] on button "Salvar" at bounding box center [814, 16] width 61 height 16
click at [578, 182] on div "Quando o usuário vê a pesquisa 10 vezes" at bounding box center [489, 178] width 689 height 14
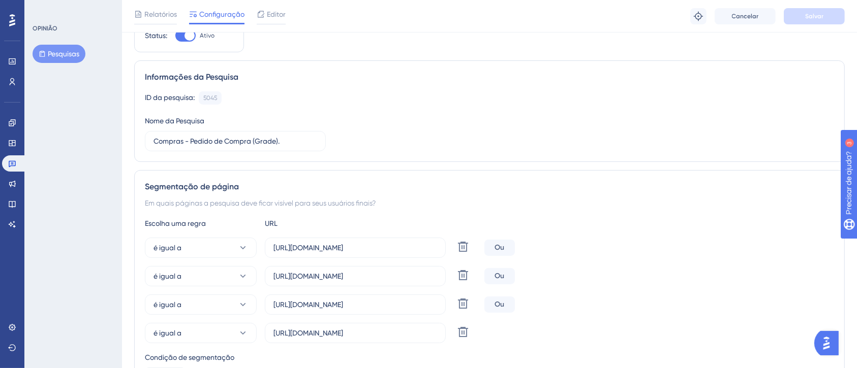
scroll to position [68, 0]
